Goal: Browse casually

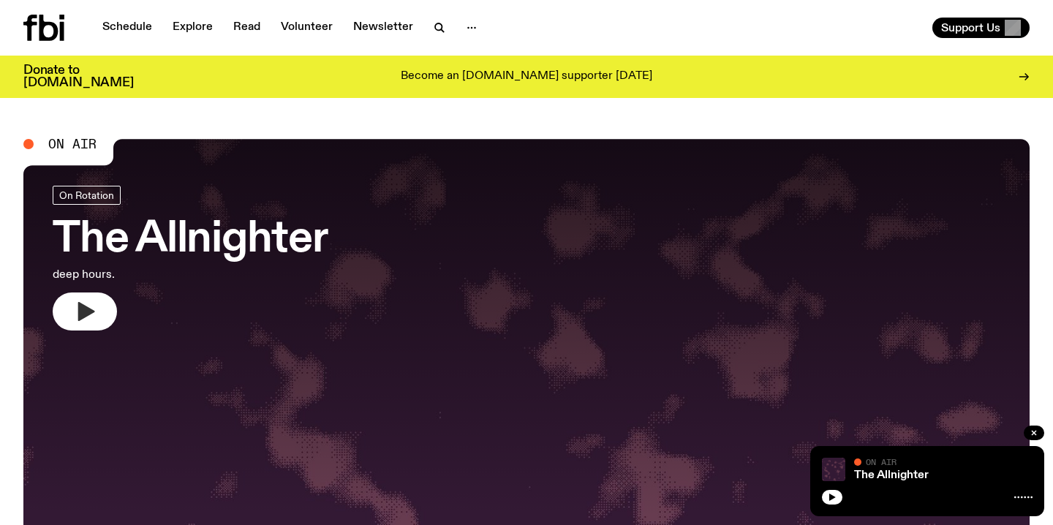
click at [83, 318] on icon "button" at bounding box center [86, 311] width 17 height 19
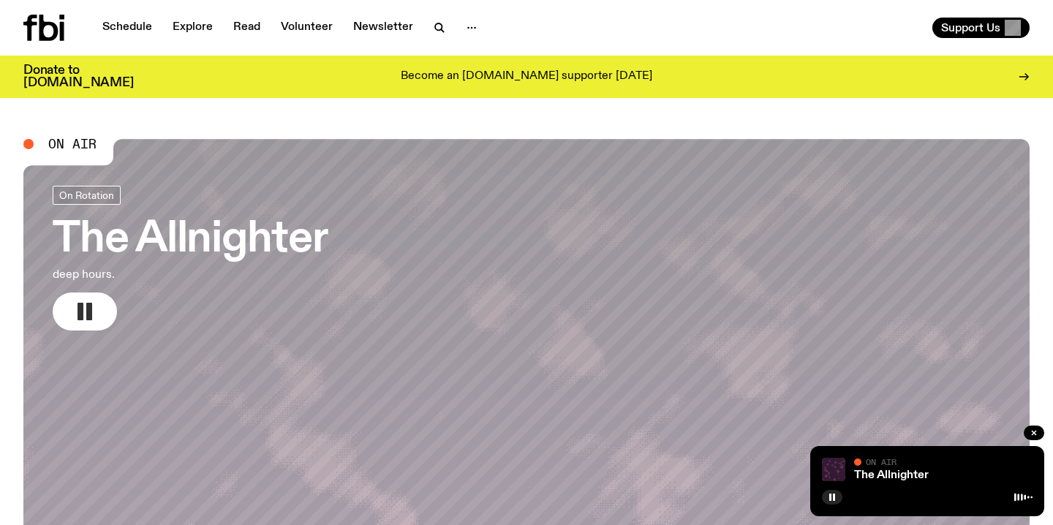
click at [97, 316] on button "button" at bounding box center [85, 312] width 64 height 38
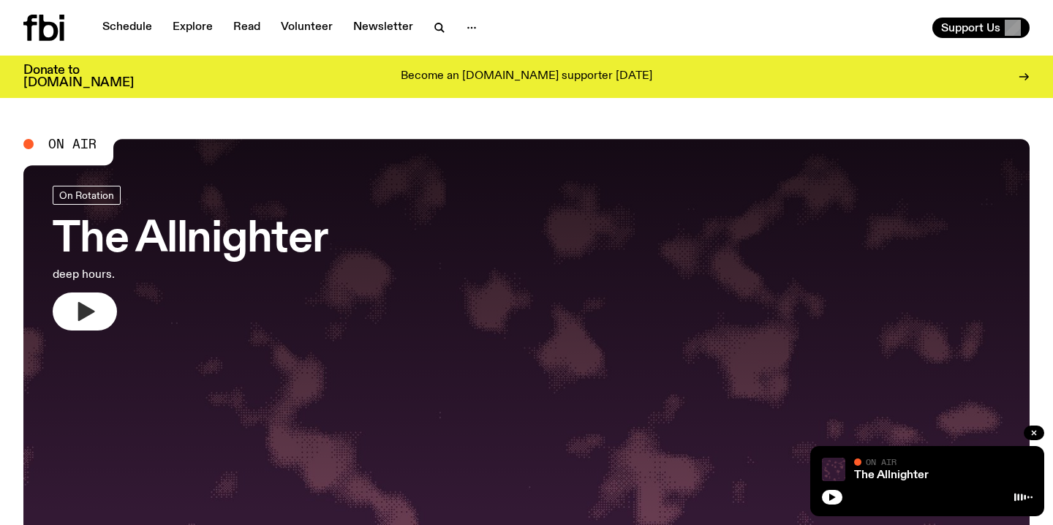
click at [97, 316] on button "button" at bounding box center [85, 312] width 64 height 38
click at [85, 317] on icon "button" at bounding box center [86, 311] width 17 height 19
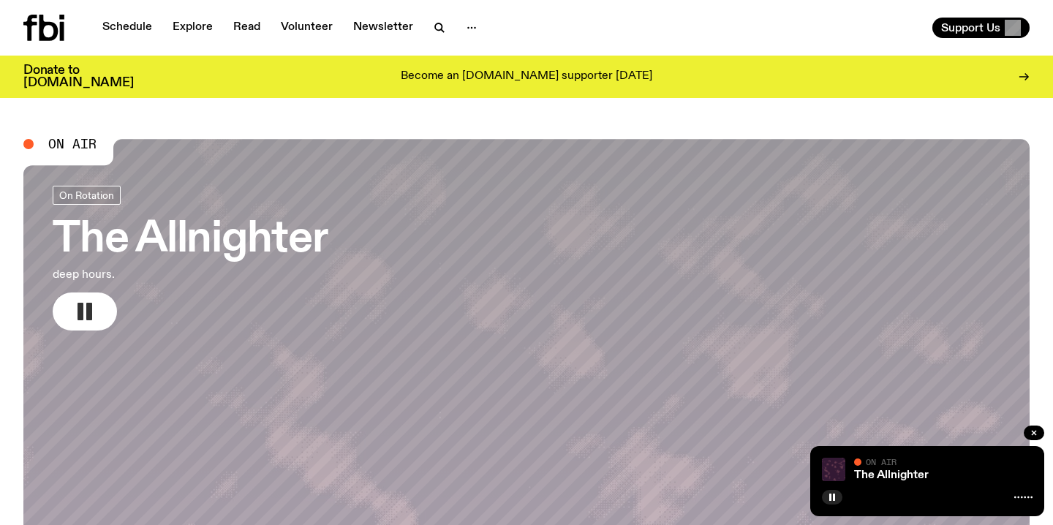
click at [85, 317] on icon "button" at bounding box center [84, 311] width 23 height 23
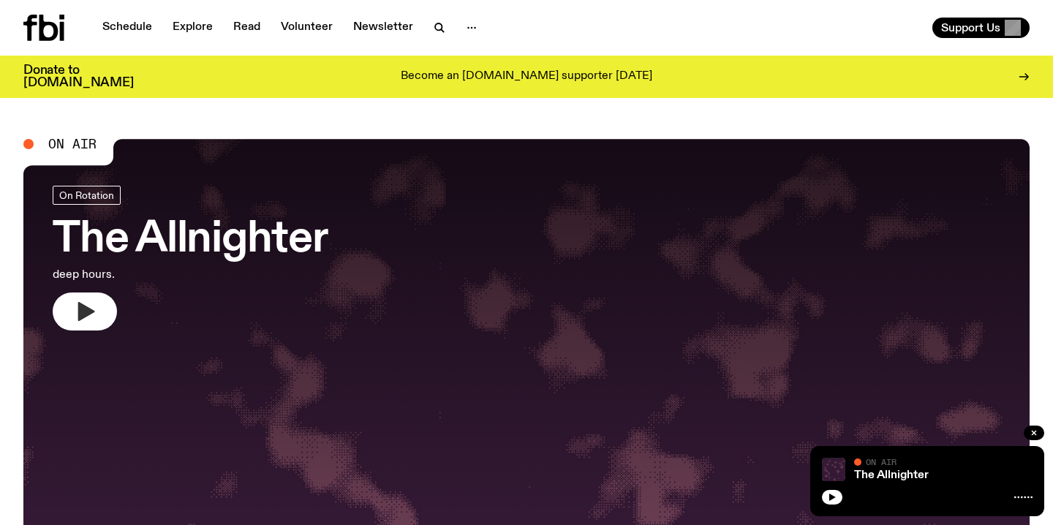
click at [85, 317] on icon "button" at bounding box center [86, 311] width 17 height 19
click at [83, 304] on icon "button" at bounding box center [86, 311] width 17 height 19
